Goal: Check status: Check status

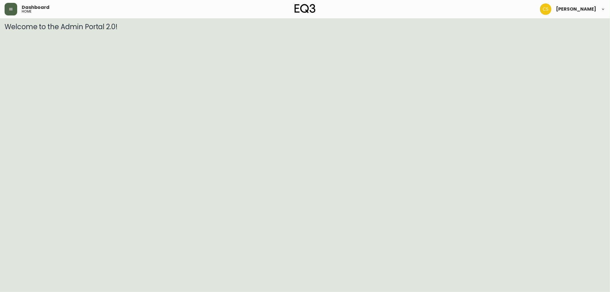
click at [7, 14] on button "button" at bounding box center [11, 9] width 13 height 13
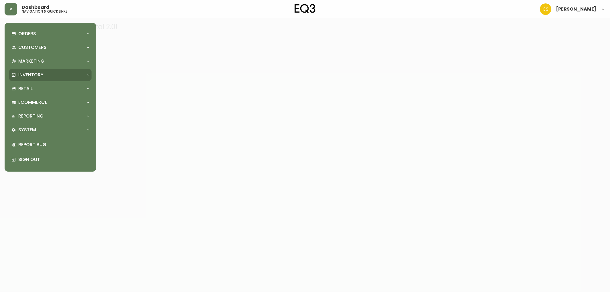
click at [39, 77] on p "Inventory" at bounding box center [30, 75] width 25 height 6
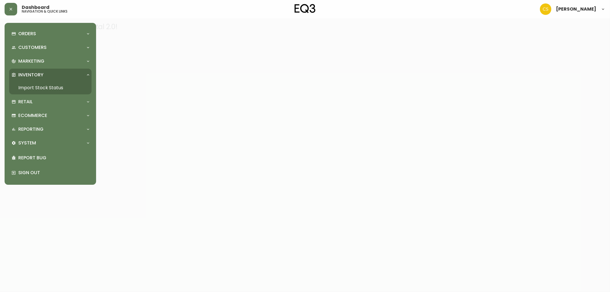
click at [37, 86] on link "Import Stock Status" at bounding box center [50, 87] width 82 height 13
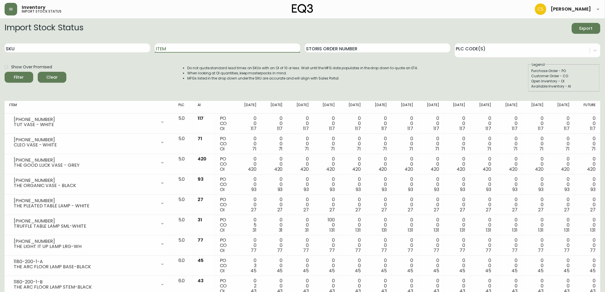
click at [163, 49] on input "Item" at bounding box center [228, 47] width 146 height 9
click at [5, 72] on button "Filter" at bounding box center [19, 77] width 29 height 11
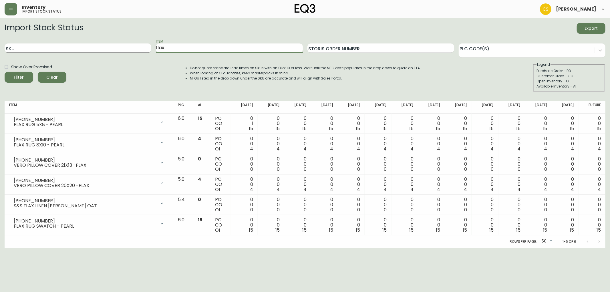
drag, startPoint x: 175, startPoint y: 46, endPoint x: 150, endPoint y: 47, distance: 25.5
click at [150, 47] on div "SKU Item flax Storis Order Number PLC Code(s)" at bounding box center [305, 48] width 601 height 19
click at [5, 72] on button "Filter" at bounding box center [19, 77] width 29 height 11
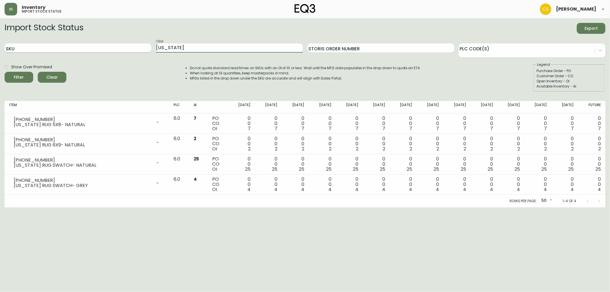
drag, startPoint x: 153, startPoint y: 50, endPoint x: 135, endPoint y: 50, distance: 18.3
click at [135, 50] on div "SKU Item [US_STATE] Storis Order Number PLC Code(s)" at bounding box center [305, 48] width 601 height 19
type input "ease"
click at [5, 72] on button "Filter" at bounding box center [19, 77] width 29 height 11
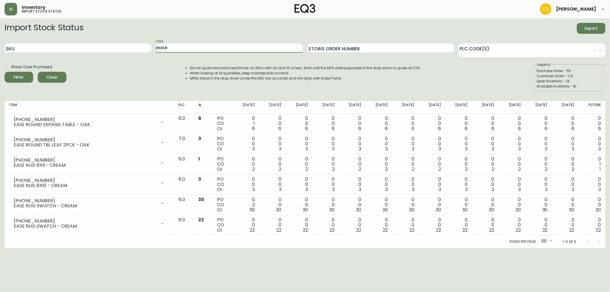
drag, startPoint x: 175, startPoint y: 50, endPoint x: 153, endPoint y: 49, distance: 22.6
click at [153, 49] on div "SKU Item ease Storis Order Number PLC Code(s)" at bounding box center [305, 48] width 601 height 19
type input "jasper"
click at [5, 72] on button "Filter" at bounding box center [19, 77] width 29 height 11
